Goal: Transaction & Acquisition: Book appointment/travel/reservation

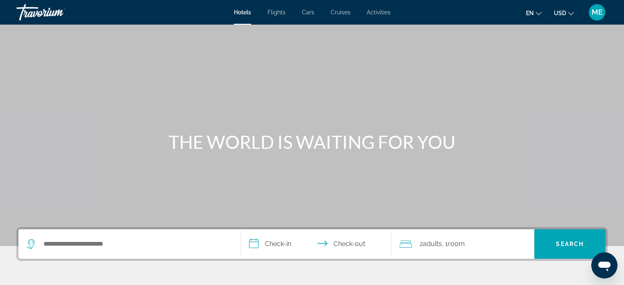
click at [536, 10] on mat-icon "Change language" at bounding box center [539, 12] width 6 height 6
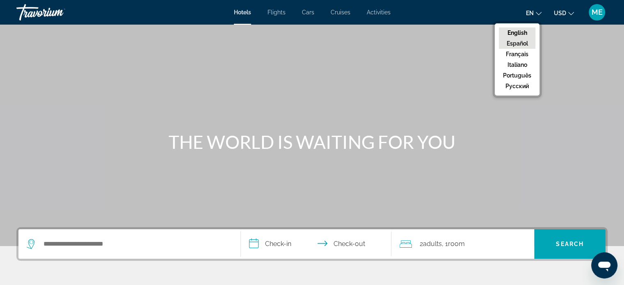
click at [521, 41] on button "Español" at bounding box center [517, 43] width 37 height 11
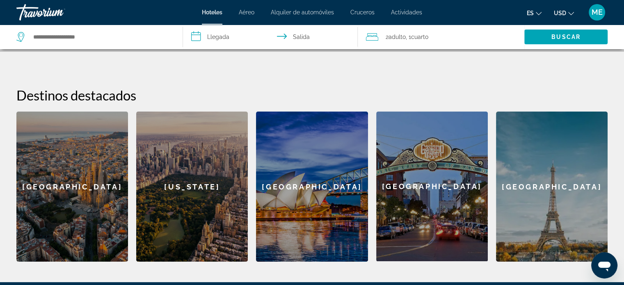
scroll to position [169, 0]
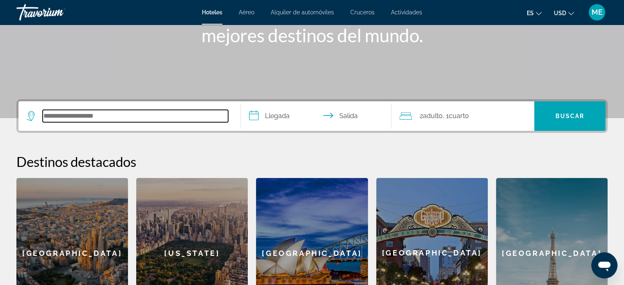
click at [124, 115] on input "Search hotel destination" at bounding box center [135, 116] width 185 height 12
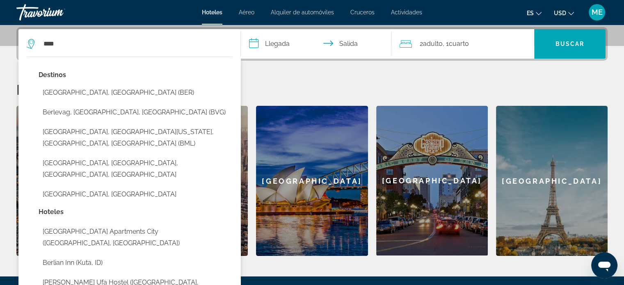
click at [107, 91] on button "[GEOGRAPHIC_DATA], [GEOGRAPHIC_DATA] (BER)" at bounding box center [136, 93] width 194 height 16
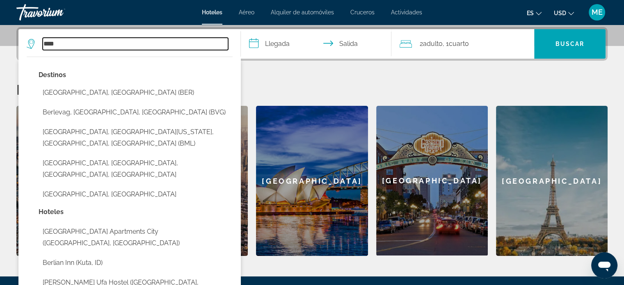
type input "**********"
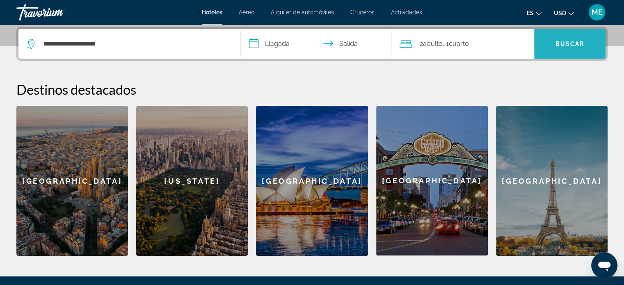
click at [546, 44] on span "Search" at bounding box center [569, 44] width 71 height 20
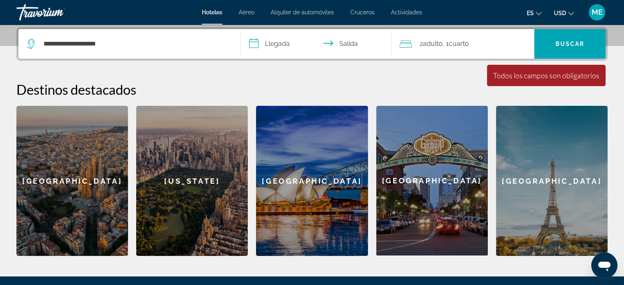
click at [279, 43] on input "**********" at bounding box center [318, 45] width 154 height 32
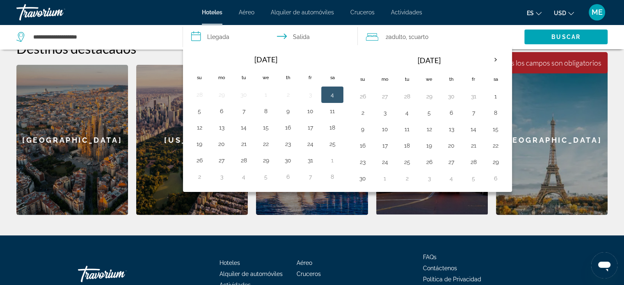
scroll to position [159, 0]
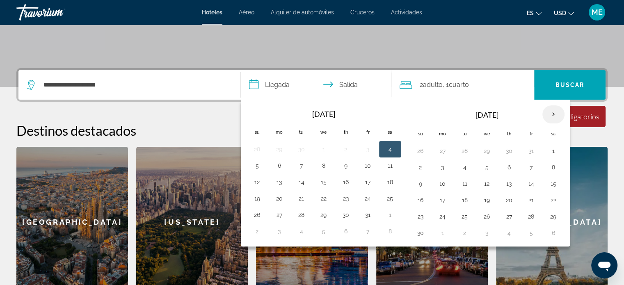
click at [552, 112] on th "Next month" at bounding box center [554, 114] width 22 height 18
click at [439, 149] on button "1" at bounding box center [442, 150] width 13 height 11
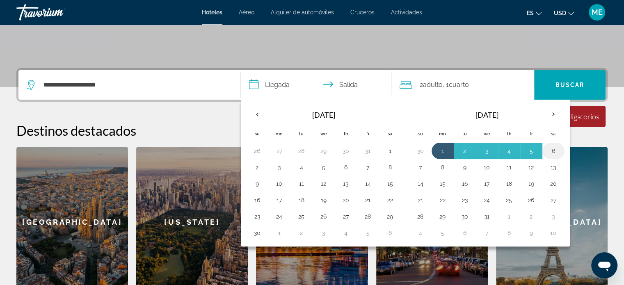
click at [552, 148] on button "6" at bounding box center [553, 150] width 13 height 11
type input "**********"
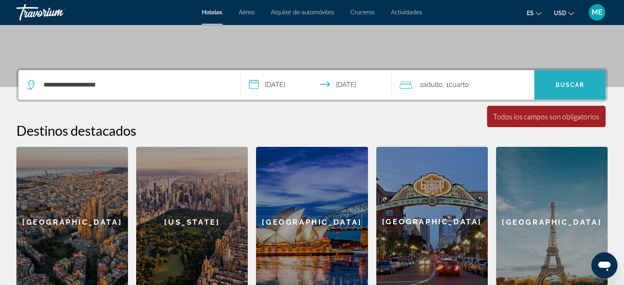
click at [550, 85] on span "Search" at bounding box center [569, 85] width 71 height 20
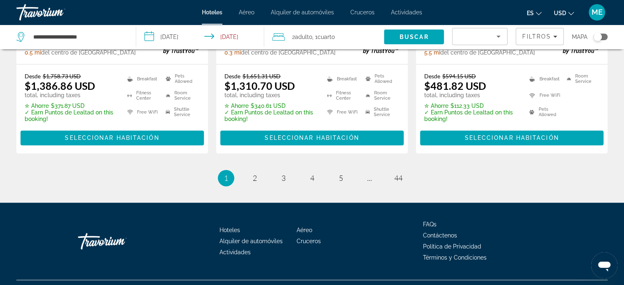
scroll to position [1166, 0]
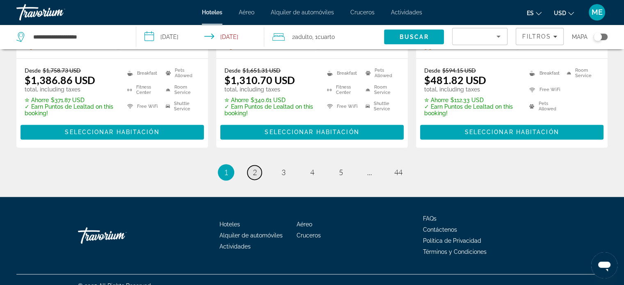
click at [254, 168] on span "2" at bounding box center [255, 172] width 4 height 9
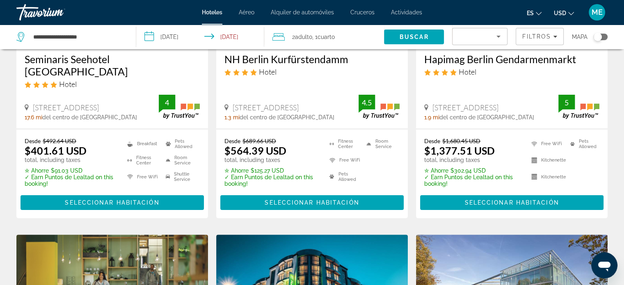
scroll to position [164, 0]
